Goal: Transaction & Acquisition: Purchase product/service

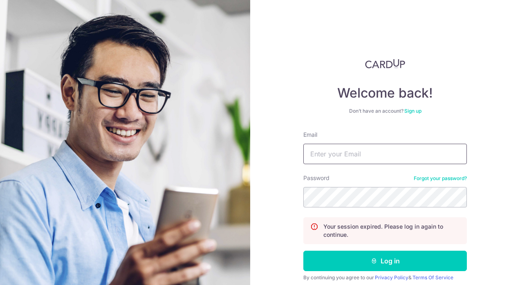
click at [364, 150] on input "Email" at bounding box center [385, 154] width 164 height 20
click at [461, 153] on input "Email" at bounding box center [385, 154] width 164 height 20
click at [0, 285] on com-1password-button at bounding box center [0, 285] width 0 height 0
type input "[EMAIL_ADDRESS][DOMAIN_NAME]"
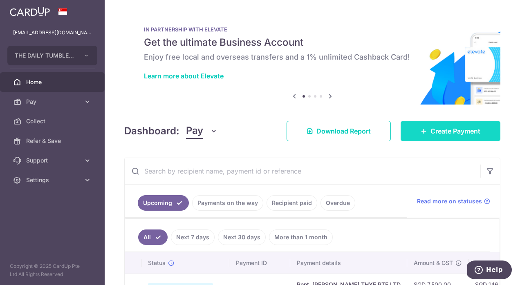
click at [433, 129] on span "Create Payment" at bounding box center [456, 131] width 50 height 10
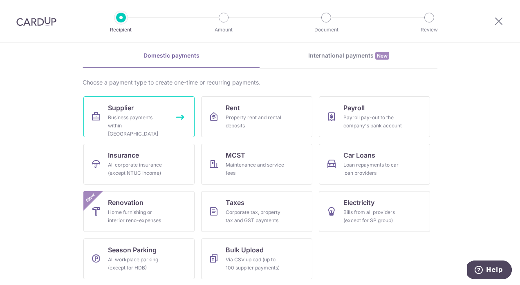
scroll to position [33, 0]
click at [154, 105] on link "Supplier Business payments within Singapore" at bounding box center [138, 116] width 111 height 41
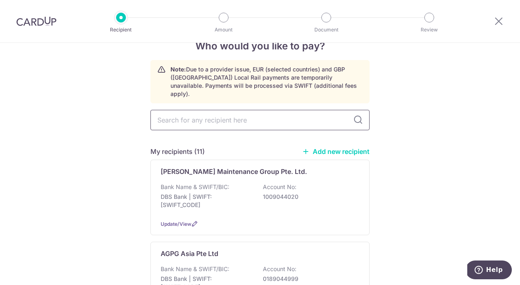
scroll to position [34, 0]
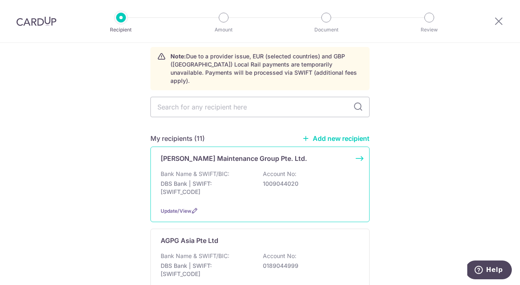
click at [259, 170] on div "Bank Name & SWIFT/BIC: DBS Bank | SWIFT: DBSSSGSGXXX Account No: 1009044020" at bounding box center [260, 185] width 199 height 30
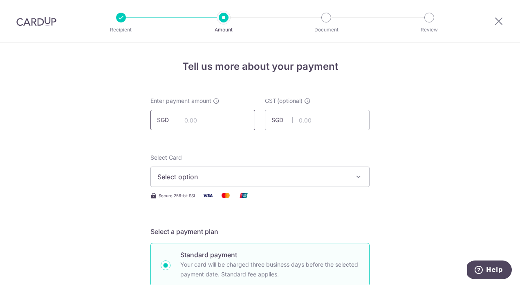
click at [207, 120] on input "text" at bounding box center [202, 120] width 105 height 20
type input "717.83"
type input "64.60"
click at [352, 182] on button "Select option" at bounding box center [259, 177] width 219 height 20
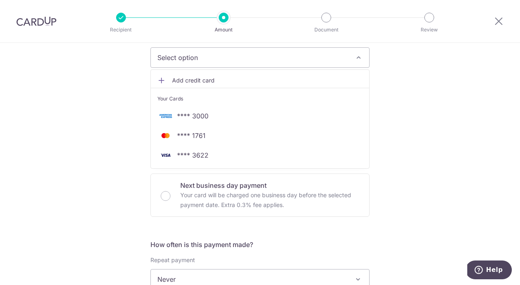
scroll to position [184, 0]
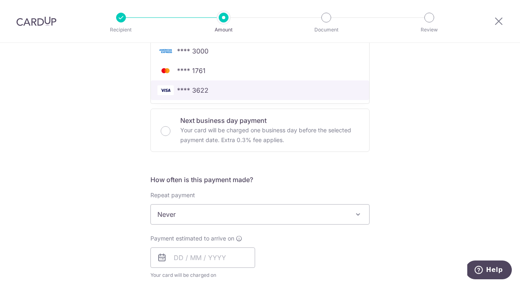
click at [274, 97] on link "**** 3622" at bounding box center [260, 91] width 218 height 20
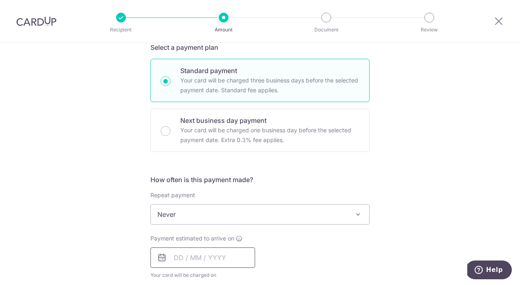
click at [248, 256] on input "text" at bounding box center [202, 258] width 105 height 20
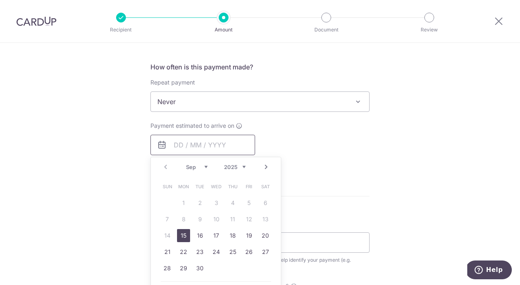
scroll to position [312, 0]
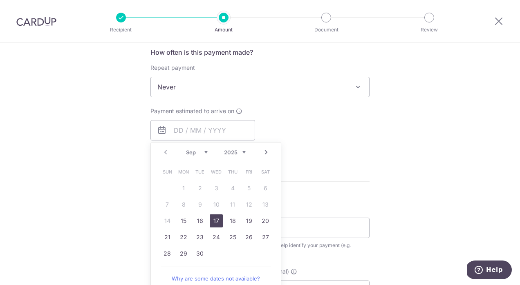
click at [215, 223] on link "17" at bounding box center [216, 221] width 13 height 13
type input "[DATE]"
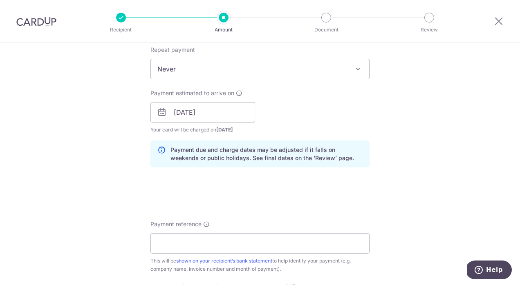
scroll to position [352, 0]
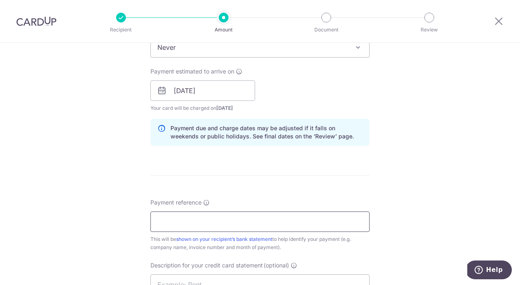
click at [225, 225] on input "Payment reference" at bounding box center [259, 222] width 219 height 20
paste input "P492662"
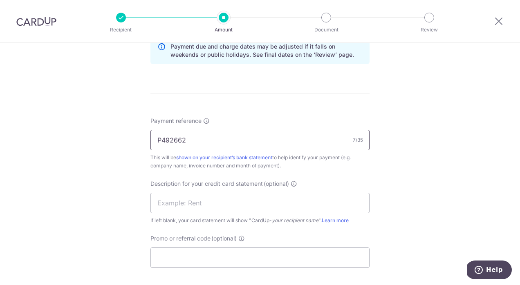
scroll to position [464, 0]
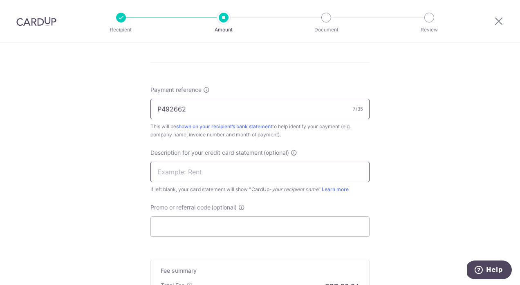
type input "P492662"
click at [187, 173] on input "text" at bounding box center [259, 172] width 219 height 20
type input "Luce August"
click at [178, 231] on input "Promo or referral code (optional)" at bounding box center [259, 227] width 219 height 20
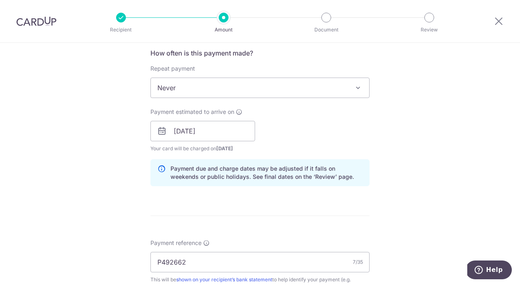
scroll to position [359, 0]
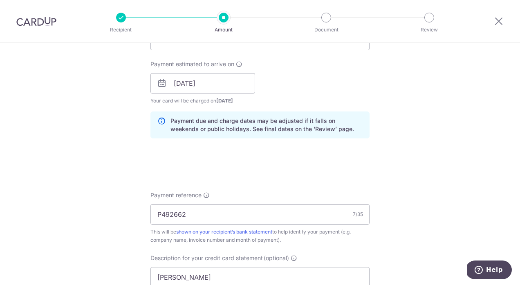
type input "YASMEEN179"
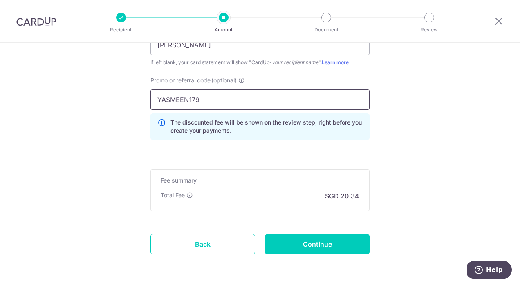
scroll to position [594, 0]
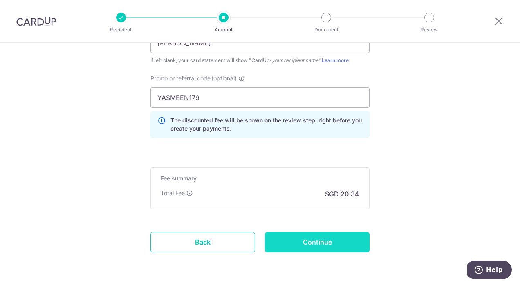
click at [339, 245] on input "Continue" at bounding box center [317, 242] width 105 height 20
type input "Create Schedule"
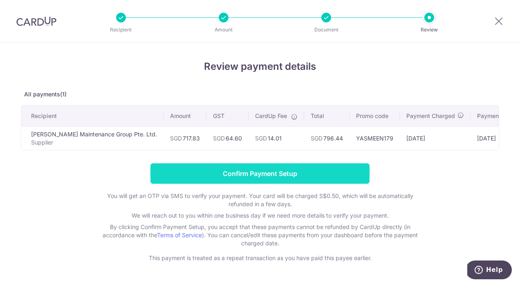
scroll to position [25, 0]
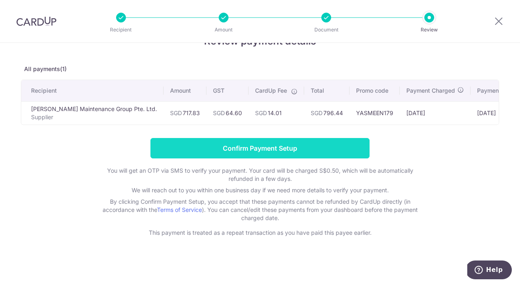
click at [329, 153] on input "Confirm Payment Setup" at bounding box center [259, 148] width 219 height 20
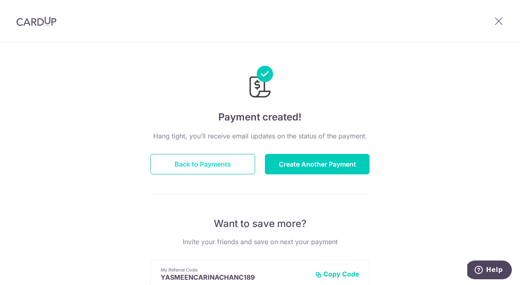
click at [225, 168] on button "Back to Payments" at bounding box center [202, 164] width 105 height 20
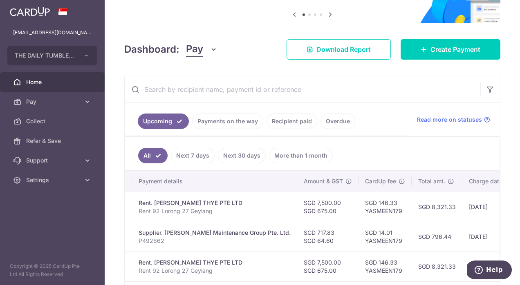
scroll to position [60, 0]
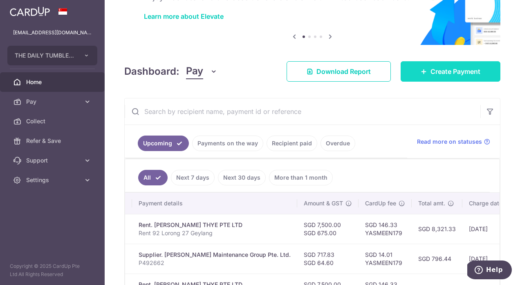
click at [421, 75] on link "Create Payment" at bounding box center [451, 71] width 100 height 20
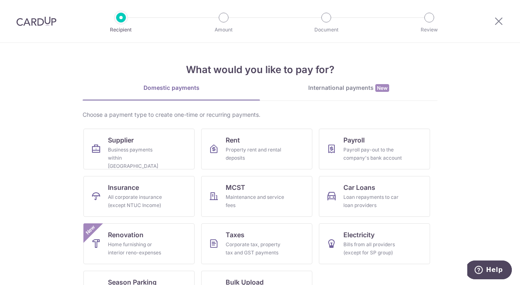
scroll to position [8, 0]
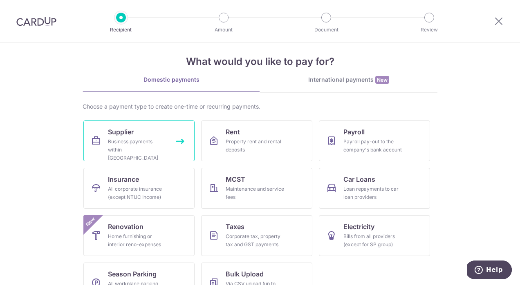
click at [150, 137] on link "Supplier Business payments within Singapore" at bounding box center [138, 141] width 111 height 41
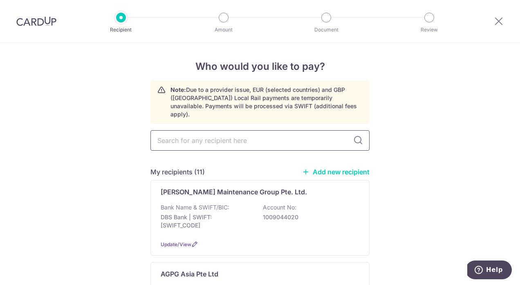
click at [251, 135] on input "text" at bounding box center [259, 140] width 219 height 20
type input "M1"
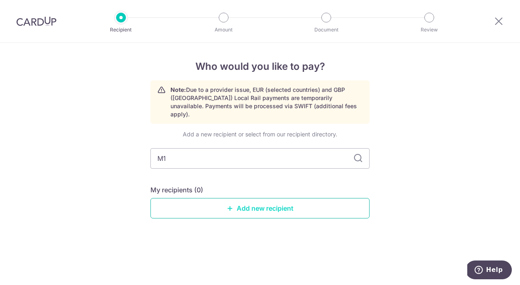
click at [266, 203] on link "Add new recipient" at bounding box center [259, 208] width 219 height 20
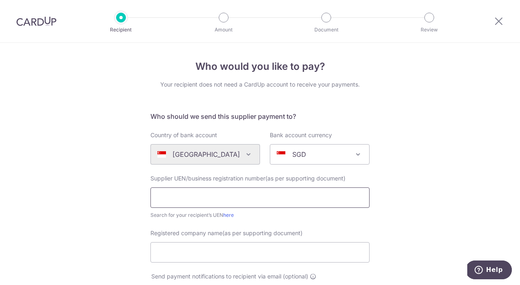
click at [225, 202] on input "text" at bounding box center [259, 198] width 219 height 20
paste input "199206031W"
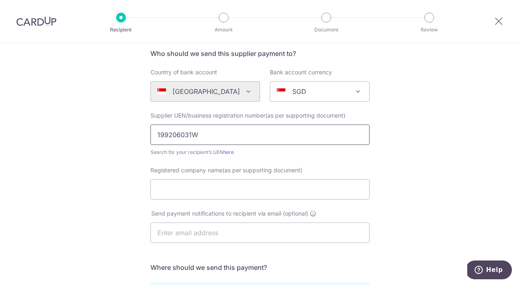
scroll to position [71, 0]
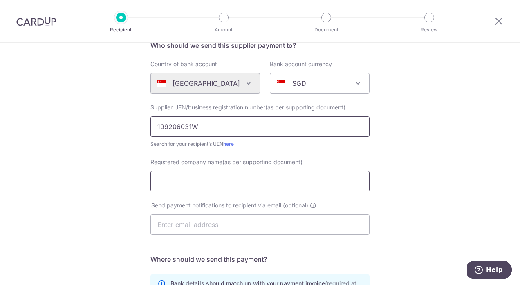
type input "199206031W"
click at [222, 183] on input "Registered company name(as per supporting document)" at bounding box center [259, 181] width 219 height 20
type input "M1 Limited"
click at [60, 200] on div "Who would you like to pay? Your recipient does not need a CardUp account to rec…" at bounding box center [260, 220] width 520 height 496
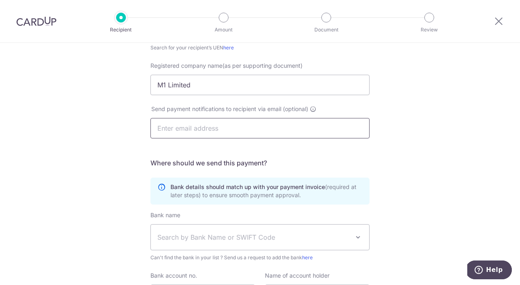
scroll to position [174, 0]
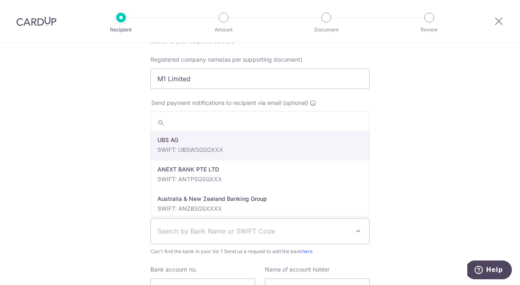
click at [210, 232] on span "Search by Bank Name or SWIFT Code" at bounding box center [253, 232] width 192 height 10
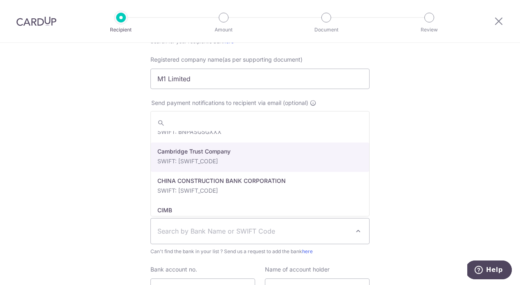
scroll to position [288, 0]
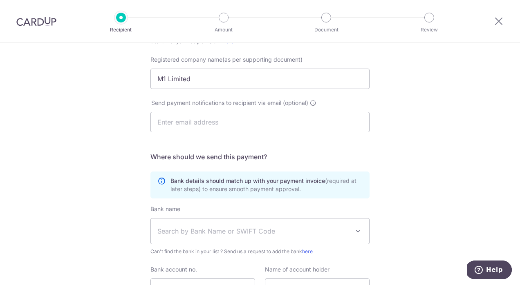
click at [79, 170] on div "Who would you like to pay? Your recipient does not need a CardUp account to rec…" at bounding box center [260, 117] width 520 height 496
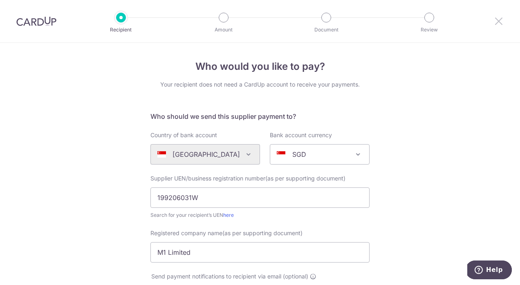
click at [498, 16] on icon at bounding box center [499, 21] width 10 height 10
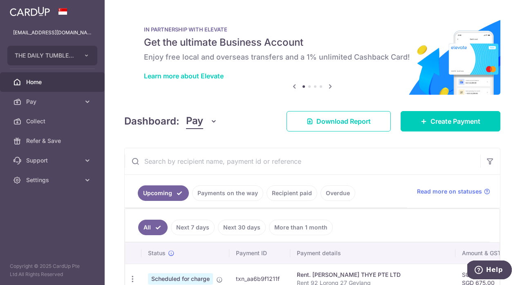
click at [329, 83] on icon at bounding box center [330, 86] width 10 height 10
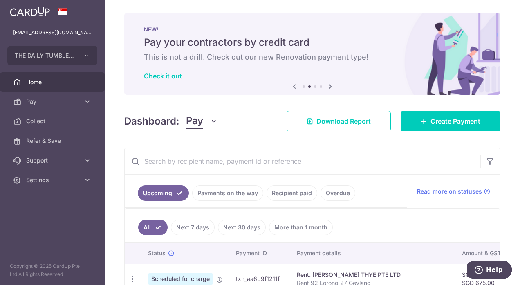
click at [329, 83] on icon at bounding box center [330, 86] width 10 height 10
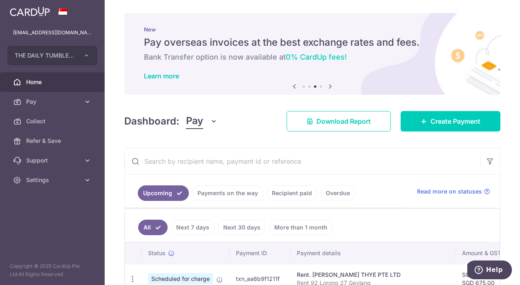
click at [330, 85] on icon at bounding box center [330, 86] width 10 height 10
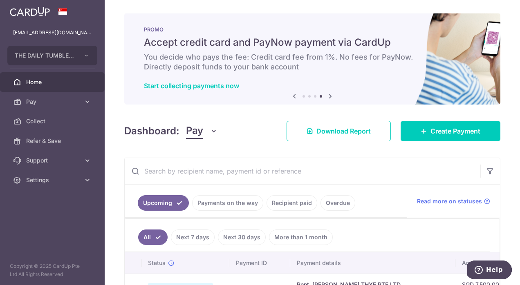
click at [331, 98] on icon at bounding box center [330, 96] width 10 height 10
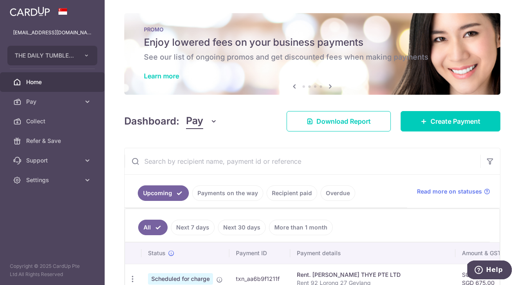
click at [292, 89] on icon at bounding box center [294, 86] width 10 height 10
